Goal: Communication & Community: Answer question/provide support

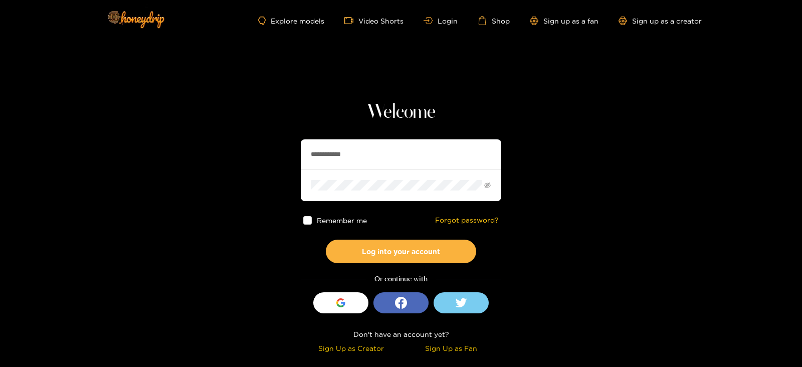
click at [366, 162] on input "**********" at bounding box center [401, 154] width 201 height 30
click at [326, 240] on button "Log into your account" at bounding box center [401, 252] width 150 height 24
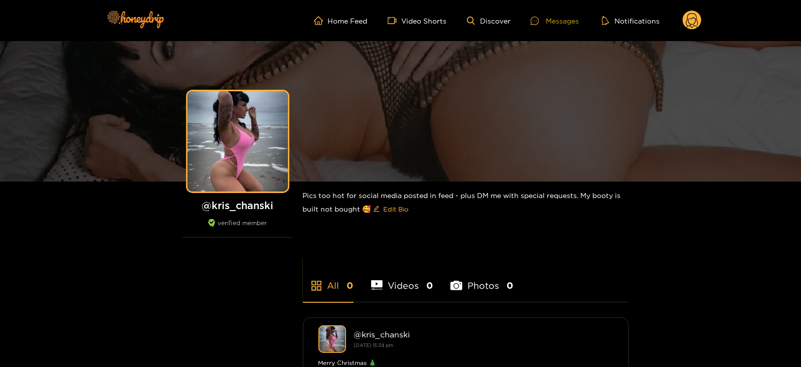
click at [548, 25] on div "Messages" at bounding box center [554, 21] width 48 height 12
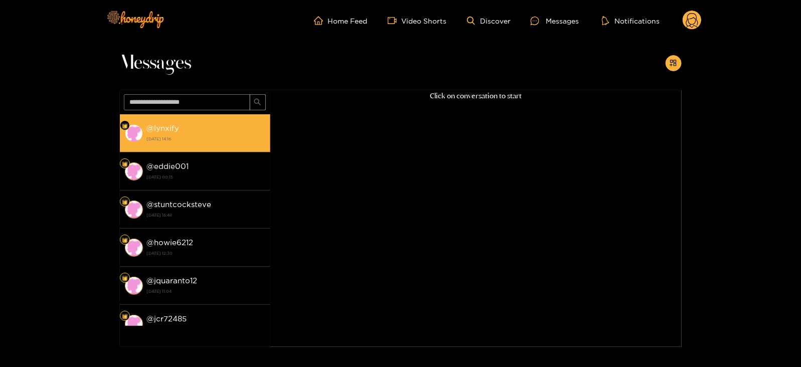
click at [205, 131] on div "@ lynxify [DATE] 14:16" at bounding box center [206, 133] width 118 height 23
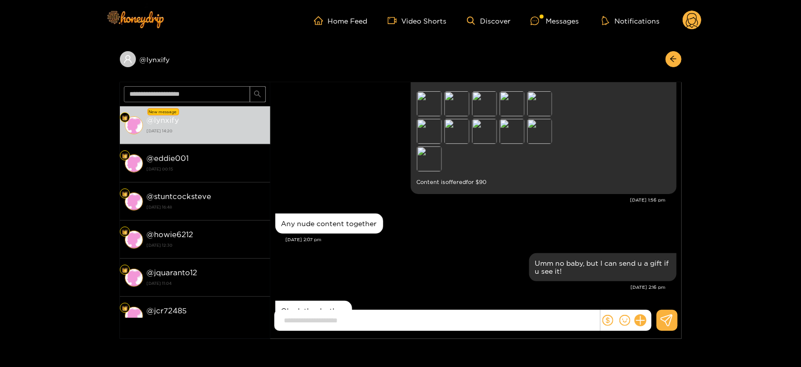
scroll to position [534, 0]
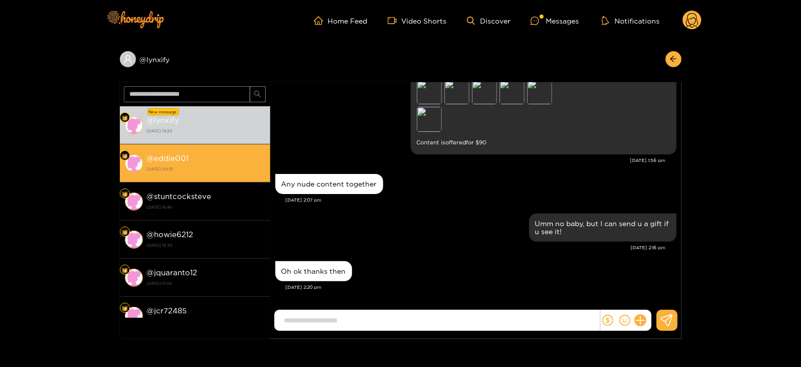
click at [236, 169] on strong "[DATE] 00:15" at bounding box center [206, 168] width 118 height 9
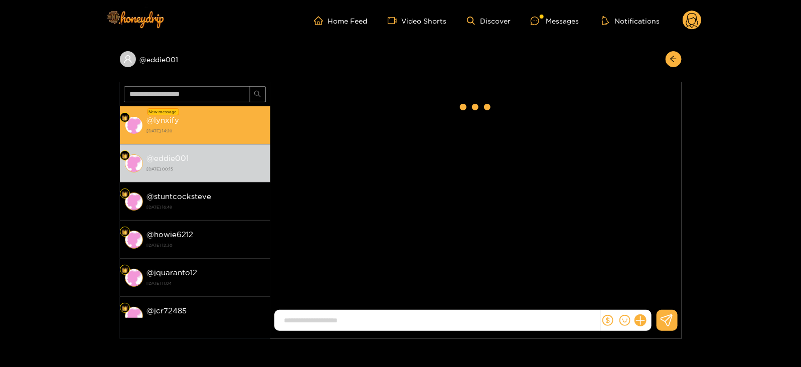
click at [208, 127] on strong "[DATE] 14:20" at bounding box center [206, 130] width 118 height 9
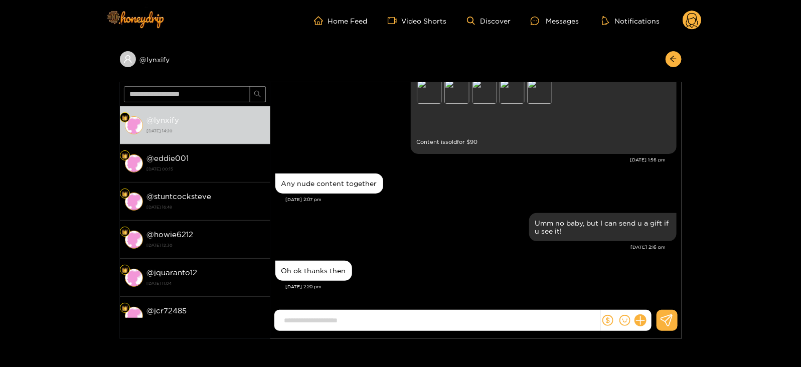
scroll to position [534, 0]
click at [639, 319] on icon at bounding box center [640, 321] width 12 height 12
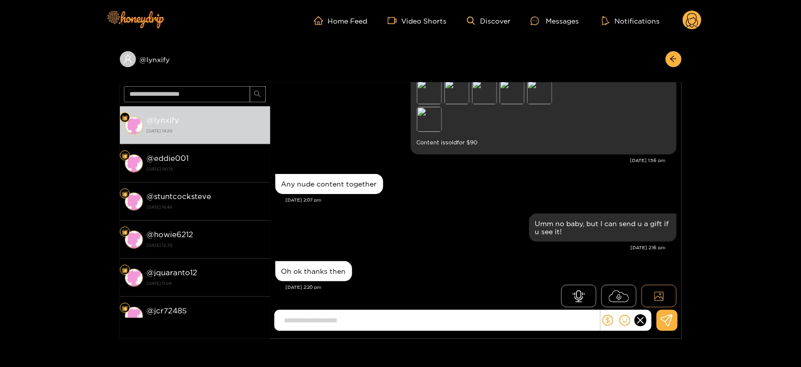
click at [664, 285] on button at bounding box center [658, 296] width 35 height 23
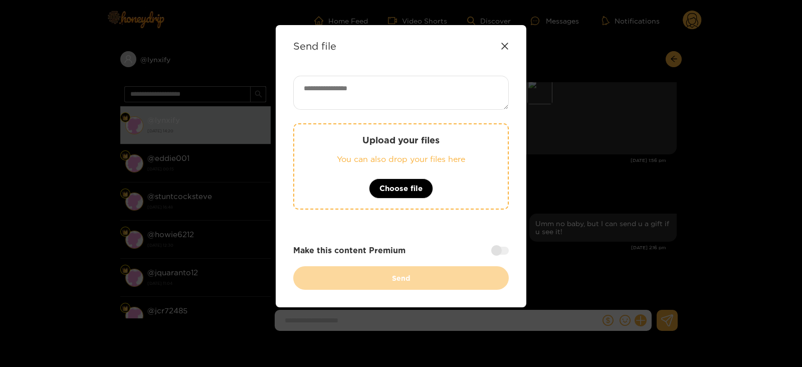
click at [448, 186] on div "Upload your files You can also drop your files here Choose file" at bounding box center [401, 166] width 216 height 86
click at [720, 94] on div "Send file Upload your files You can also drop your files here Choose file Make …" at bounding box center [401, 183] width 802 height 367
click at [387, 157] on p "You can also drop your files here" at bounding box center [400, 159] width 173 height 12
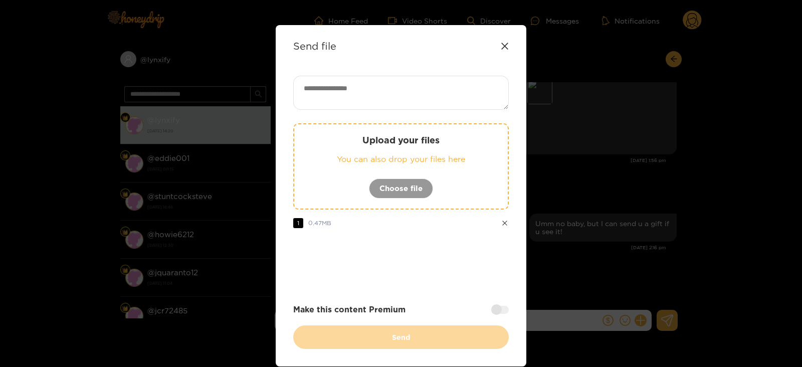
click at [362, 177] on div "Upload your files You can also drop your files here Choose file" at bounding box center [401, 166] width 216 height 86
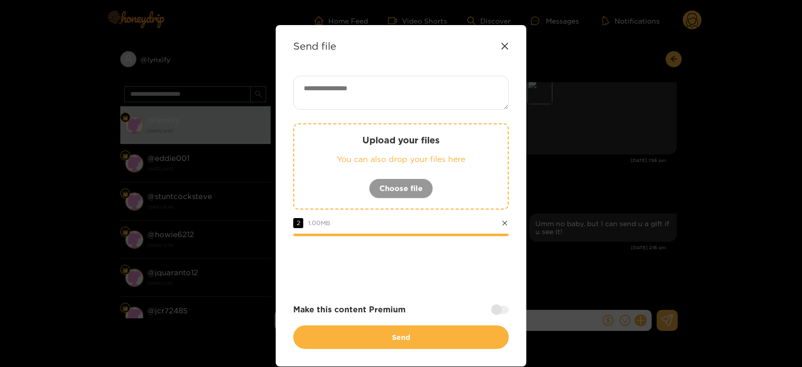
click at [371, 76] on textarea at bounding box center [401, 93] width 216 height 34
paste textarea "****"
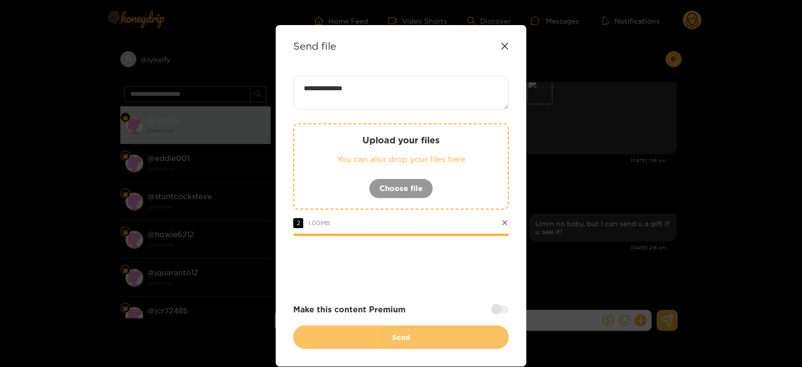
type textarea "**********"
click at [419, 331] on button "Send" at bounding box center [401, 337] width 216 height 24
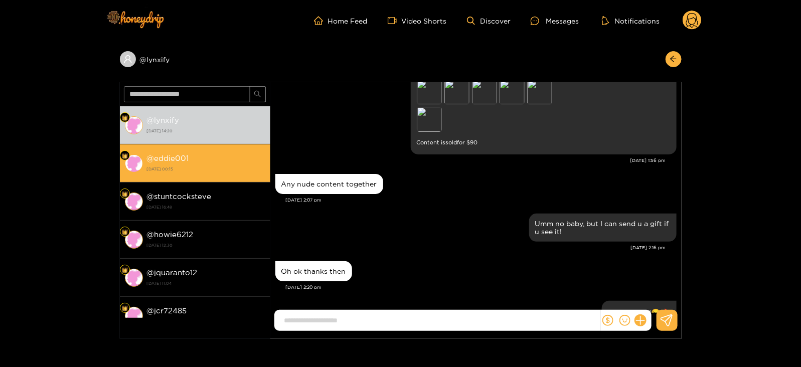
scroll to position [612, 0]
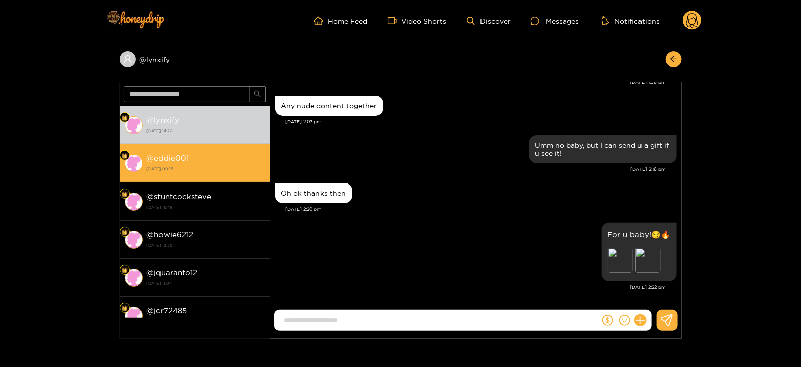
click at [221, 153] on div "@ eddie001 [DATE] 00:15" at bounding box center [206, 163] width 118 height 23
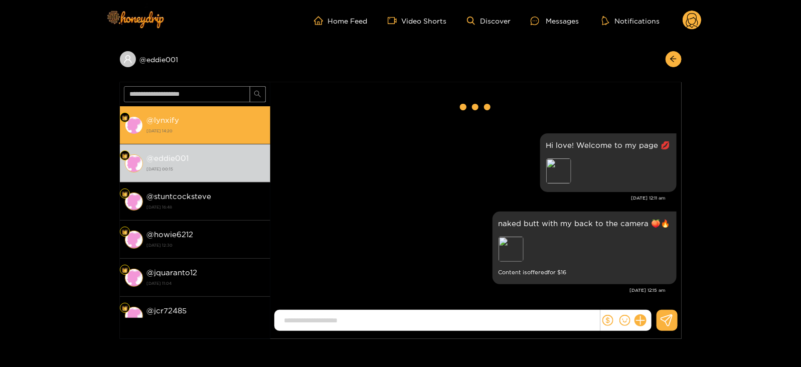
click at [196, 106] on li "@ lynxify [DATE] 14:20" at bounding box center [195, 125] width 150 height 38
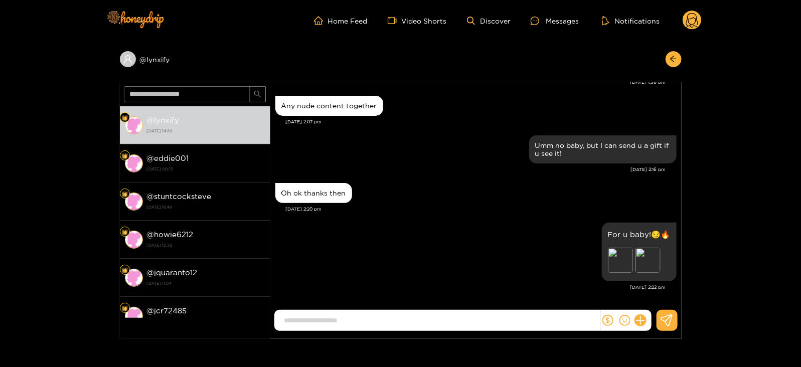
click at [692, 18] on circle at bounding box center [691, 20] width 19 height 19
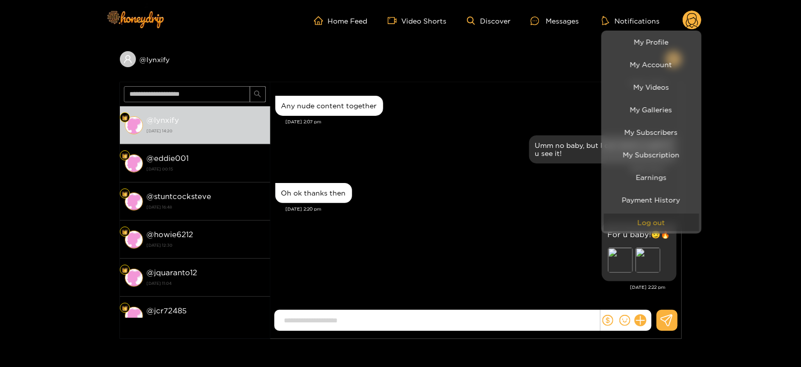
click at [655, 221] on button "Log out" at bounding box center [651, 223] width 95 height 18
